Goal: Use online tool/utility: Utilize a website feature to perform a specific function

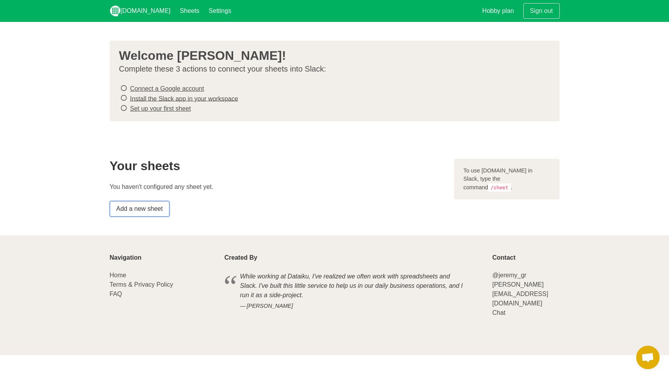
click at [155, 206] on link "Add a new sheet" at bounding box center [140, 209] width 60 height 16
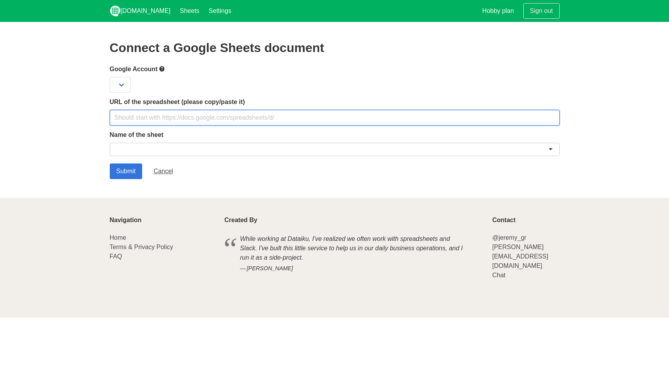
click at [154, 116] on input "text" at bounding box center [335, 118] width 450 height 16
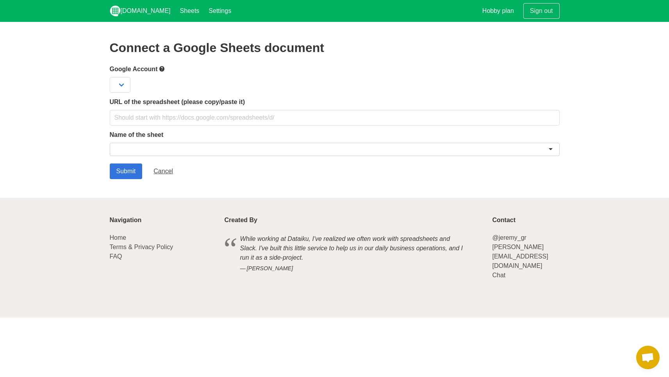
click at [182, 148] on div at bounding box center [335, 149] width 450 height 13
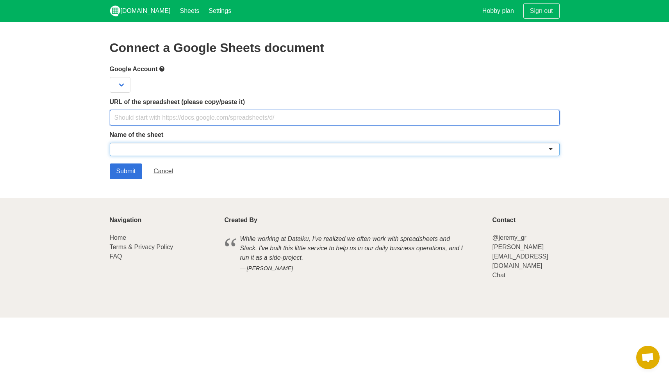
click at [208, 115] on input "text" at bounding box center [335, 118] width 450 height 16
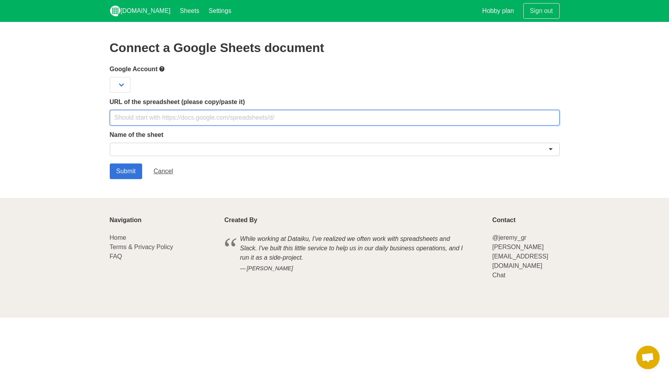
click at [330, 119] on input "text" at bounding box center [335, 118] width 450 height 16
paste input "https://docs.google.com/spreadsheets/d/1OadUpZYGtSdf4CKExJkKhf8BnmvHNpvsYjjKLTu…"
type input "https://docs.google.com/spreadsheets/d/1OadUpZYGtSdf4CKExJkKhf8BnmvHNpvsYjjKLTu…"
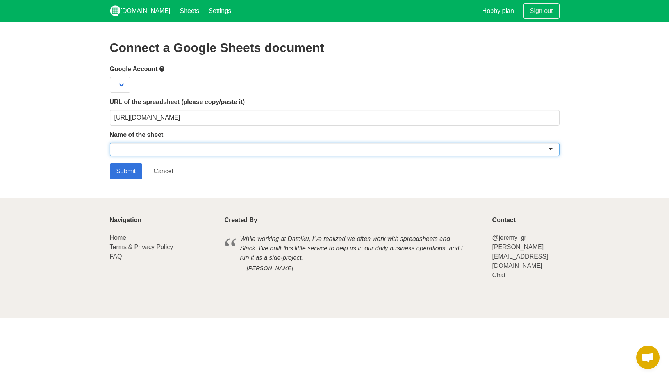
click at [286, 143] on div at bounding box center [335, 149] width 450 height 13
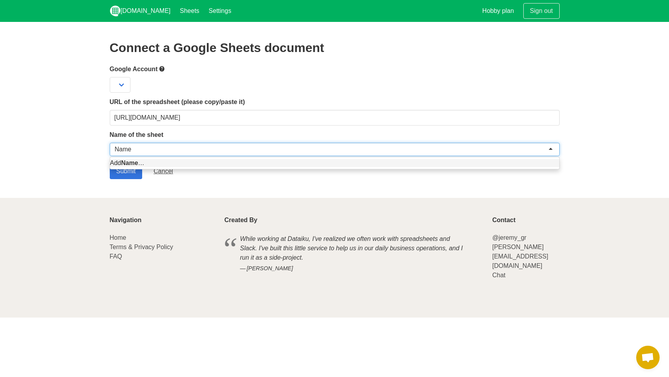
type input "Name"
click at [284, 175] on div "Submit Cancel" at bounding box center [335, 171] width 450 height 16
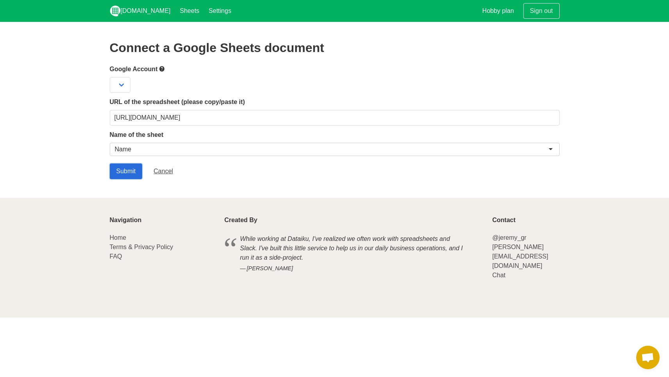
click at [131, 169] on input "Submit" at bounding box center [126, 171] width 33 height 16
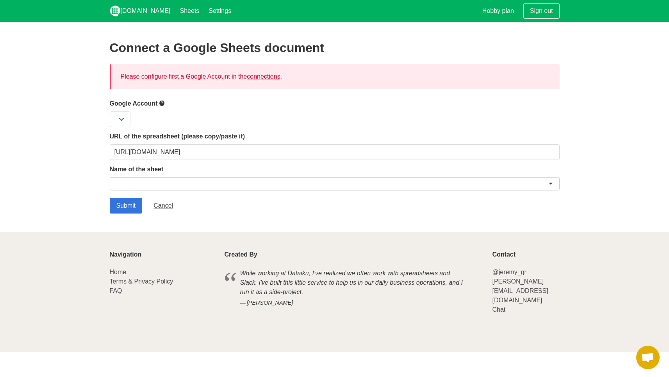
click at [263, 77] on link "connections" at bounding box center [263, 76] width 33 height 7
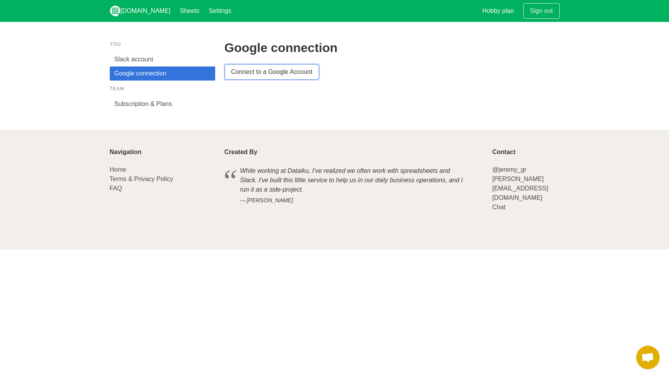
click at [259, 73] on link "Connect to a Google Account" at bounding box center [272, 72] width 95 height 16
